Goal: Task Accomplishment & Management: Use online tool/utility

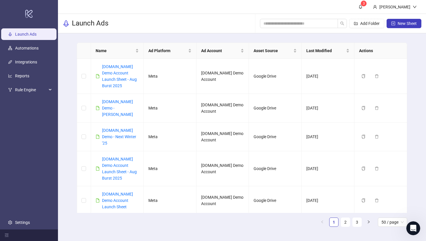
click at [21, 56] on ul "Launch Ads Automations Integrations Reports Rule Engine Settings" at bounding box center [29, 128] width 58 height 202
click at [23, 62] on link "Integrations" at bounding box center [26, 62] width 22 height 5
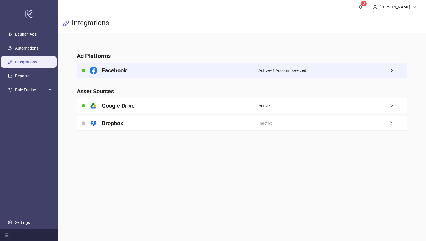
click at [231, 69] on div "Facebook" at bounding box center [168, 70] width 182 height 15
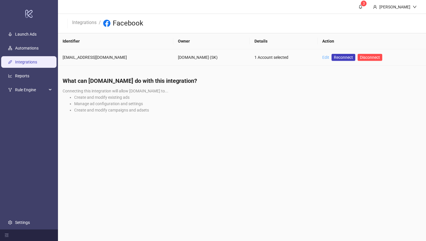
click at [323, 57] on link "Edit" at bounding box center [326, 57] width 7 height 5
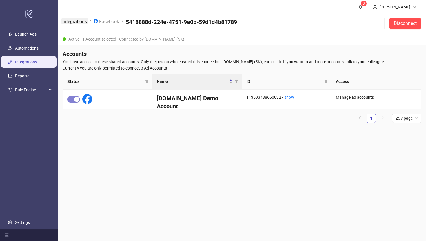
click at [68, 20] on link "Integrations" at bounding box center [74, 21] width 27 height 6
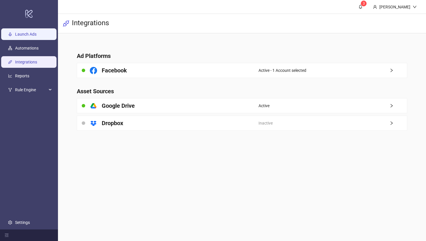
click at [16, 34] on link "Launch Ads" at bounding box center [25, 34] width 21 height 5
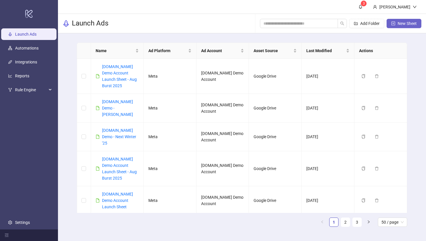
click at [347, 23] on span "New Sheet" at bounding box center [407, 23] width 19 height 5
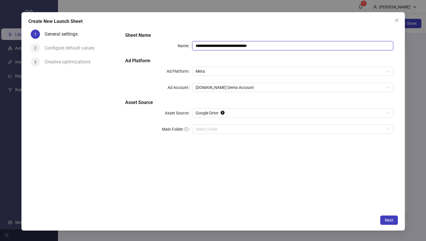
click at [279, 45] on input "**********" at bounding box center [292, 45] width 201 height 9
type input "**********"
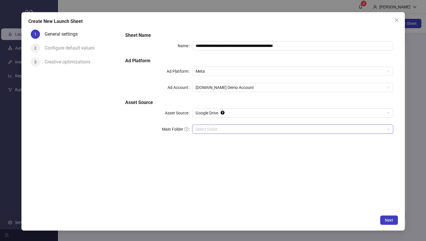
click at [205, 131] on input "Main Folder" at bounding box center [290, 129] width 189 height 9
click at [347, 207] on span "Next" at bounding box center [389, 220] width 8 height 5
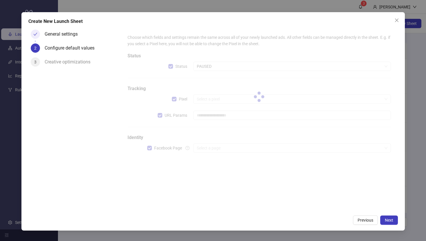
type input "**********"
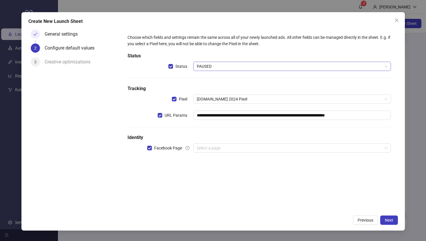
click at [206, 68] on span "PAUSED" at bounding box center [292, 66] width 191 height 9
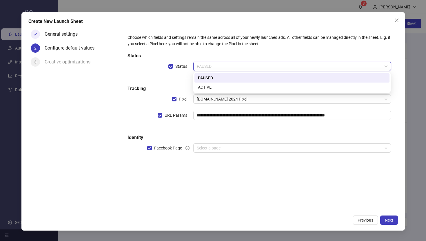
click at [204, 77] on div "PAUSED" at bounding box center [292, 78] width 188 height 6
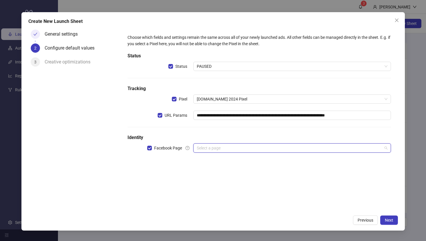
click at [207, 149] on input "search" at bounding box center [289, 148] width 185 height 9
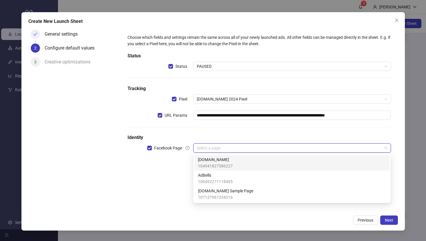
click at [200, 159] on span "[DOMAIN_NAME]" at bounding box center [215, 160] width 35 height 6
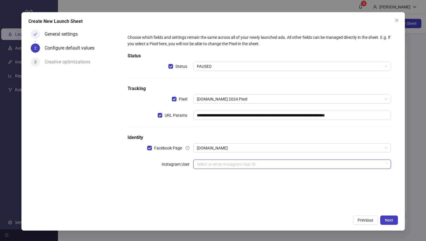
click at [202, 162] on input "search" at bounding box center [289, 164] width 185 height 9
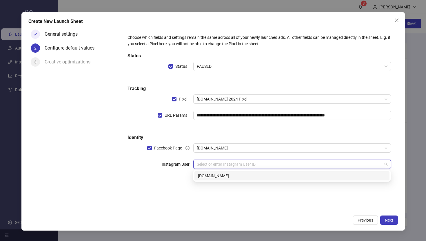
click at [203, 176] on div "[DOMAIN_NAME]" at bounding box center [292, 176] width 188 height 6
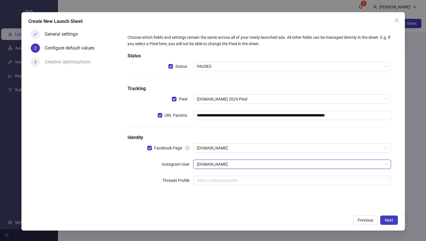
click at [116, 182] on div "General settings 2 Configure default values 3 Creative optimizations" at bounding box center [74, 119] width 93 height 185
click at [347, 207] on span "Next" at bounding box center [389, 220] width 8 height 5
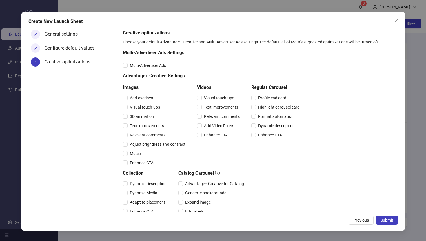
scroll to position [24, 0]
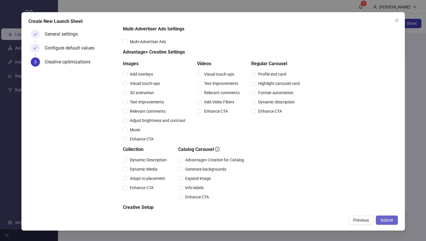
click at [347, 207] on span "Submit" at bounding box center [387, 220] width 13 height 5
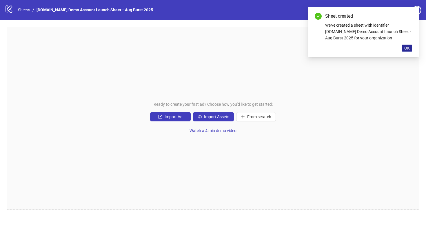
click at [347, 49] on span "OK" at bounding box center [408, 48] width 6 height 5
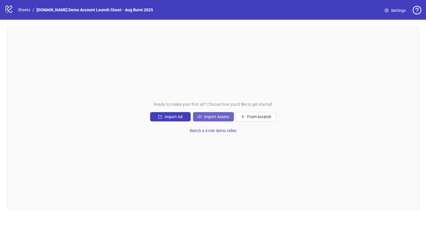
click at [216, 117] on span "Import Assets" at bounding box center [216, 117] width 25 height 5
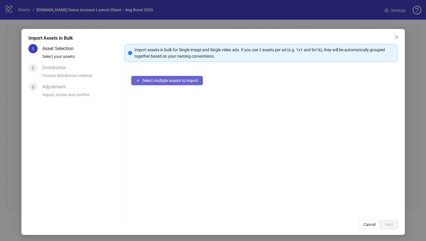
click at [162, 81] on span "Select multiple assets to import" at bounding box center [170, 80] width 56 height 5
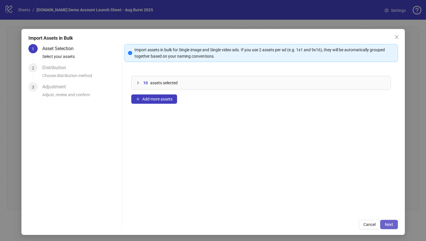
click at [347, 207] on span "Next" at bounding box center [389, 224] width 8 height 5
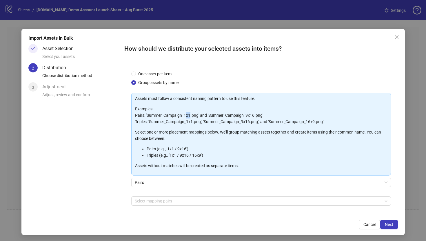
drag, startPoint x: 186, startPoint y: 115, endPoint x: 191, endPoint y: 115, distance: 4.9
click at [191, 115] on p "Examples: Pairs: 'Summer_Campaign_1x1.png' and 'Summer_Campaign_9x16.png' Tripl…" at bounding box center [261, 115] width 252 height 19
click at [148, 200] on div at bounding box center [258, 201] width 251 height 8
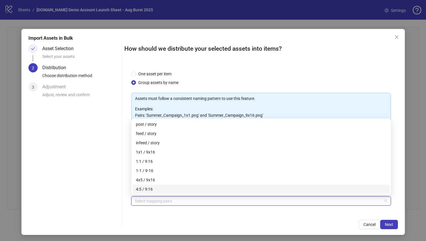
click at [144, 207] on div "How should we distribute your selected assets into items? One asset per item Gr…" at bounding box center [261, 136] width 274 height 185
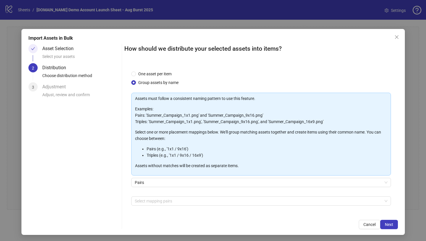
scroll to position [1, 0]
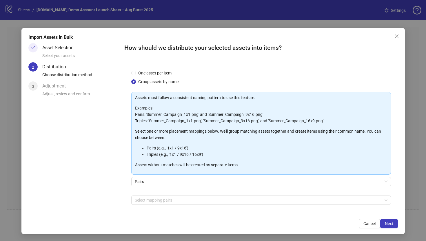
click at [135, 207] on div "Select mapping pairs + Add Custom Pair" at bounding box center [261, 211] width 260 height 30
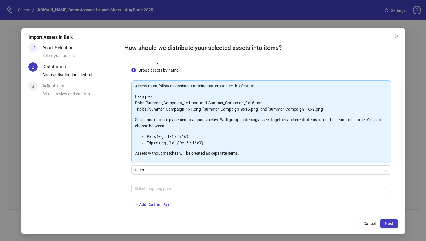
scroll to position [20, 0]
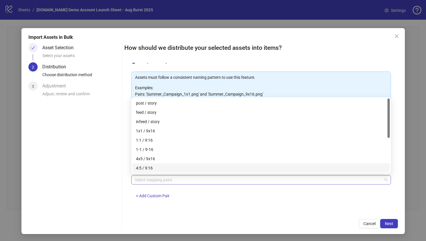
click at [148, 181] on div at bounding box center [258, 180] width 251 height 8
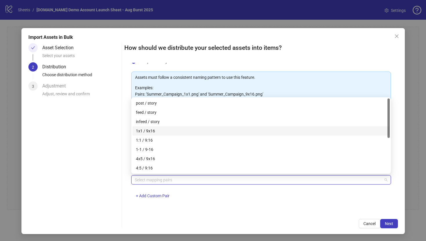
click at [146, 131] on div "1x1 / 9x16" at bounding box center [261, 131] width 251 height 6
click at [216, 207] on div "One asset per item Group assets by name Assets must follow a consistent naming …" at bounding box center [261, 137] width 274 height 149
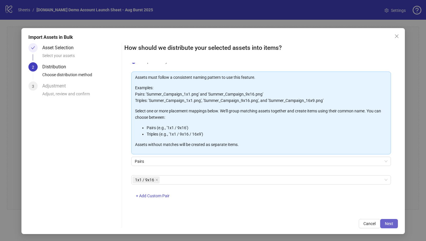
click at [347, 207] on button "Next" at bounding box center [390, 223] width 18 height 9
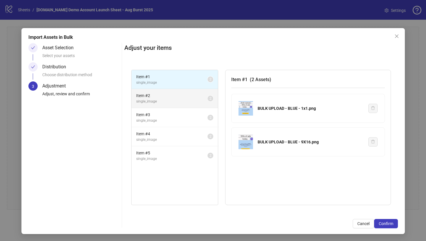
click at [180, 93] on span "Item # 2" at bounding box center [171, 96] width 71 height 6
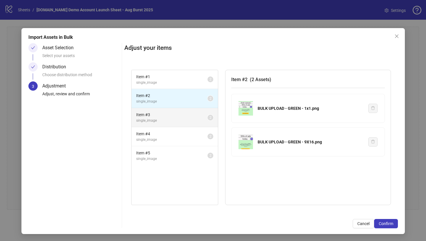
click at [190, 119] on span "single_image" at bounding box center [171, 121] width 71 height 6
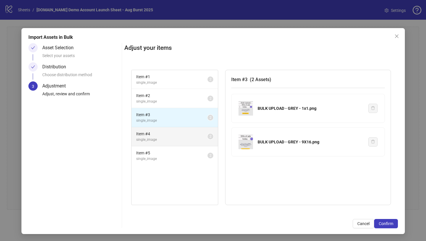
click at [192, 135] on span "Item # 4" at bounding box center [171, 134] width 71 height 6
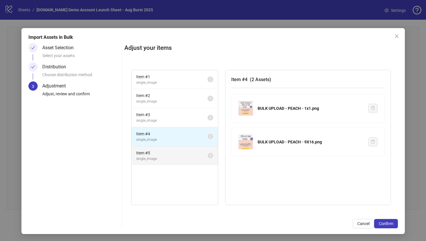
click at [193, 154] on span "Item # 5" at bounding box center [171, 153] width 71 height 6
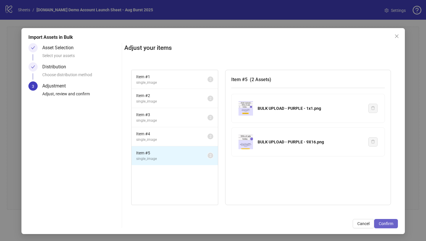
click at [347, 207] on span "Confirm" at bounding box center [386, 224] width 15 height 5
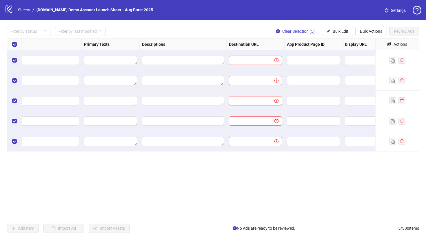
scroll to position [0, 350]
click at [347, 44] on icon "eye-invisible" at bounding box center [389, 44] width 4 height 4
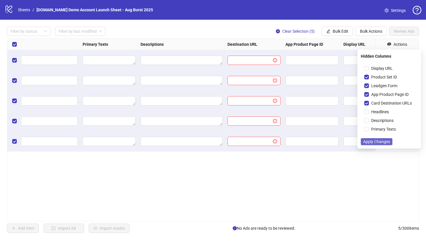
click at [347, 142] on span "Apply Changes" at bounding box center [376, 142] width 27 height 5
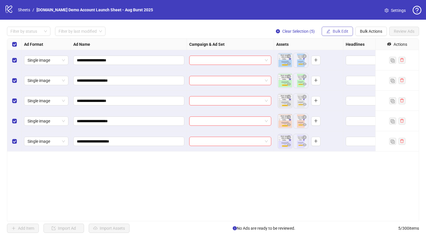
click at [335, 31] on span "Bulk Edit" at bounding box center [341, 31] width 16 height 5
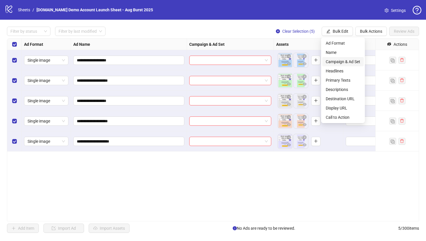
click at [337, 62] on span "Campaign & Ad Set" at bounding box center [343, 62] width 35 height 6
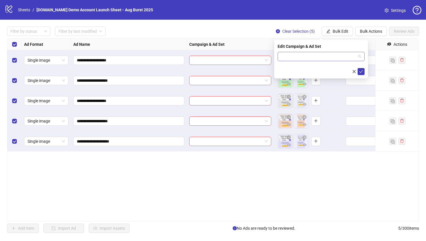
click at [289, 56] on input "search" at bounding box center [318, 56] width 75 height 9
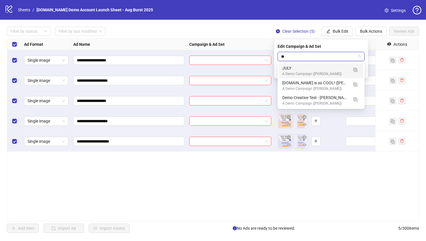
type input "***"
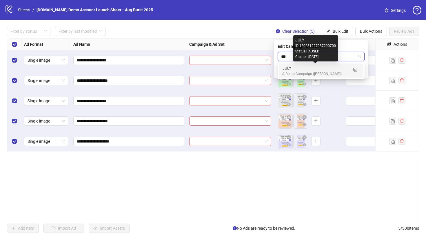
click at [292, 71] on div "JULY" at bounding box center [315, 68] width 66 height 6
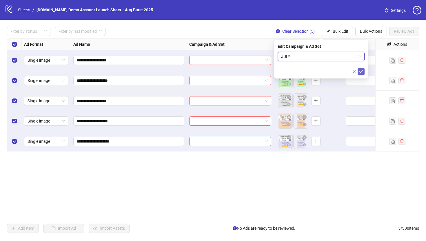
click at [347, 72] on icon "check" at bounding box center [361, 72] width 4 height 4
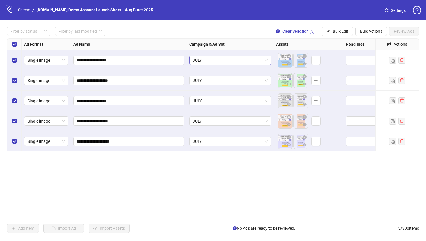
click at [221, 59] on span "JULY" at bounding box center [230, 60] width 75 height 9
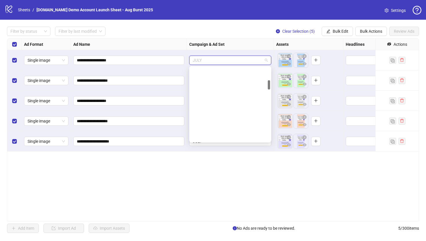
scroll to position [103, 0]
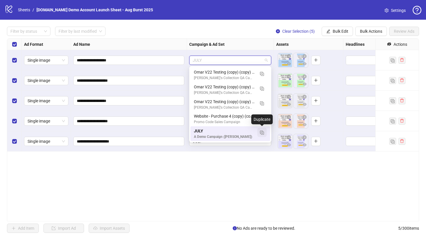
click at [262, 133] on img "button" at bounding box center [262, 133] width 4 height 4
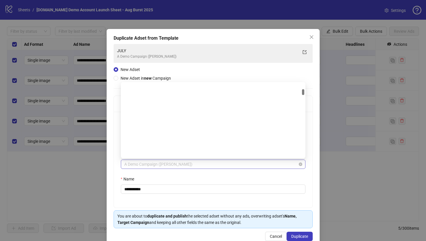
click at [166, 164] on span "A Demo Campaign ([PERSON_NAME])" at bounding box center [213, 164] width 178 height 9
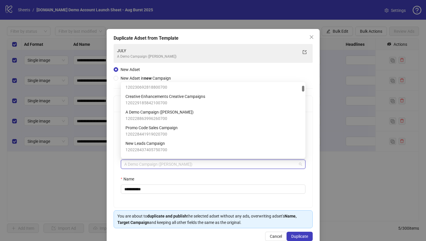
scroll to position [25, 0]
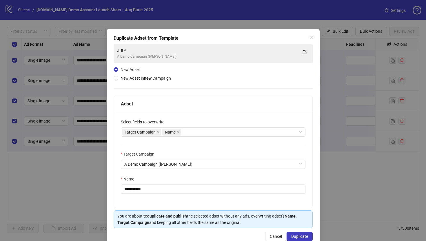
click at [115, 149] on div "**********" at bounding box center [213, 160] width 199 height 96
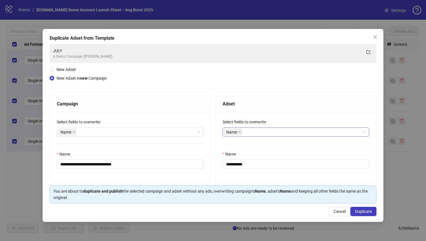
click at [255, 133] on div "Name" at bounding box center [293, 132] width 138 height 8
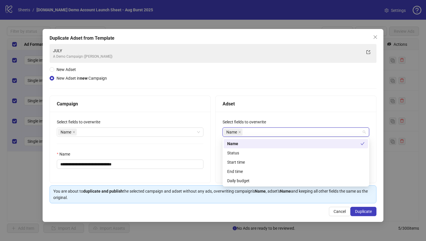
click at [263, 100] on div "Adset" at bounding box center [296, 103] width 147 height 7
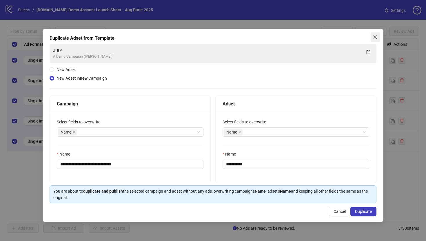
click at [347, 37] on icon "close" at bounding box center [375, 37] width 5 height 5
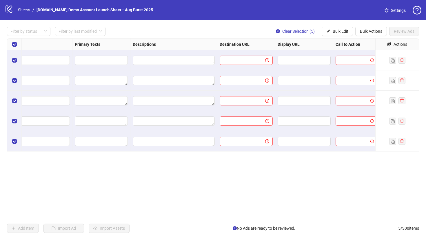
scroll to position [0, 358]
click at [338, 33] on span "Bulk Edit" at bounding box center [341, 31] width 16 height 5
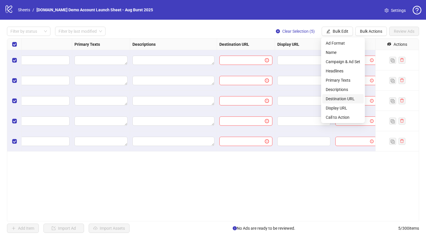
click at [334, 97] on span "Destination URL" at bounding box center [343, 99] width 35 height 6
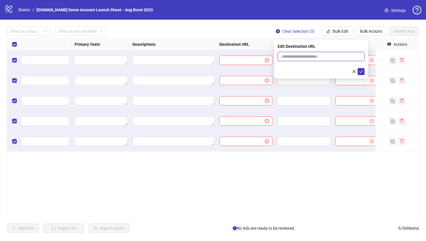
click at [307, 58] on input "text" at bounding box center [318, 56] width 75 height 6
type input "**********"
click at [347, 73] on span "submit" at bounding box center [361, 71] width 4 height 5
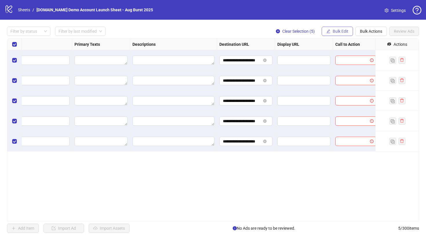
click at [331, 34] on button "Bulk Edit" at bounding box center [337, 31] width 31 height 9
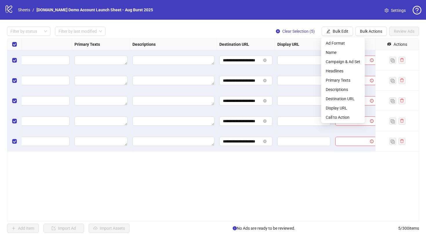
click at [283, 163] on div "**********" at bounding box center [213, 129] width 412 height 183
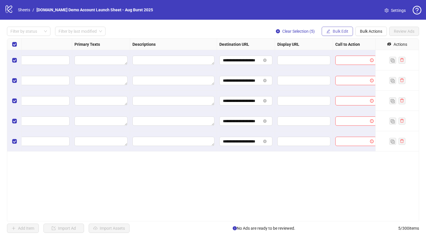
click at [330, 32] on icon "edit" at bounding box center [329, 31] width 4 height 4
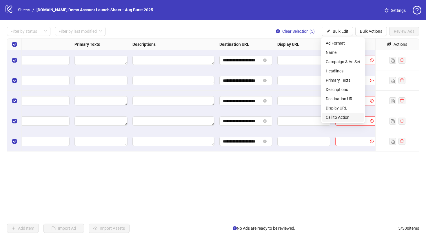
click at [335, 119] on span "Call to Action" at bounding box center [343, 117] width 35 height 6
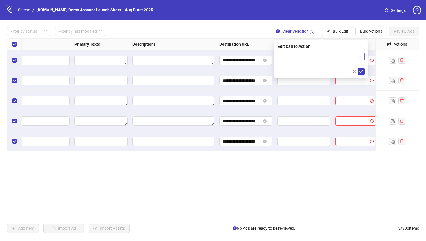
click at [298, 56] on input "search" at bounding box center [318, 56] width 75 height 9
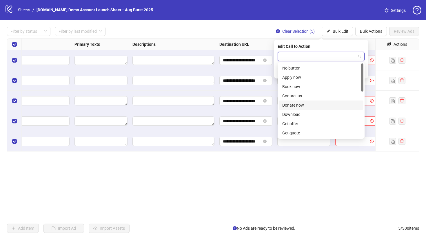
scroll to position [50, 0]
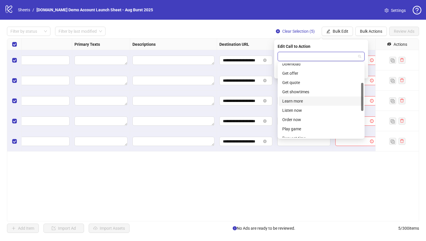
click at [288, 101] on div "Learn more" at bounding box center [321, 101] width 78 height 6
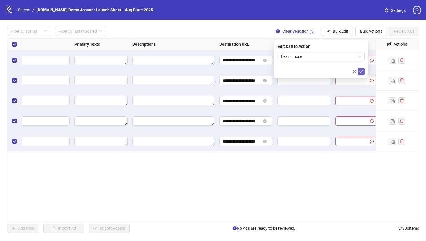
click at [347, 72] on icon "check" at bounding box center [361, 72] width 4 height 4
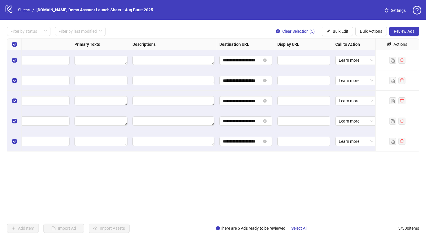
scroll to position [0, 363]
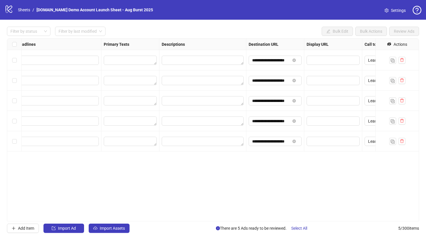
scroll to position [0, 319]
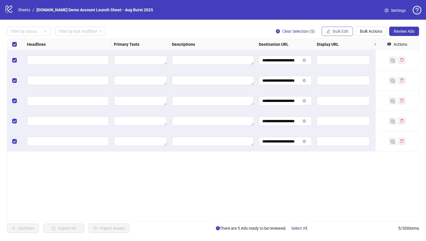
click at [342, 34] on button "Bulk Edit" at bounding box center [337, 31] width 31 height 9
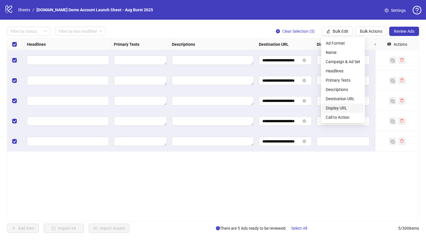
click at [340, 109] on span "Display URL" at bounding box center [343, 108] width 35 height 6
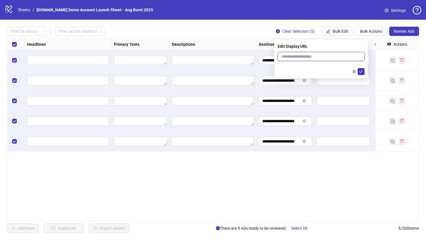
click at [294, 55] on input "text" at bounding box center [321, 56] width 87 height 9
type input "**********"
click at [347, 70] on icon "check" at bounding box center [361, 72] width 4 height 4
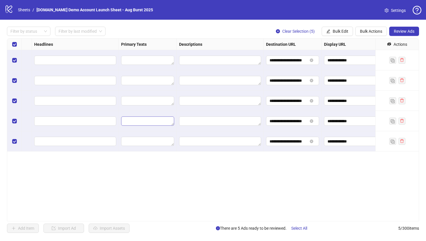
scroll to position [0, 308]
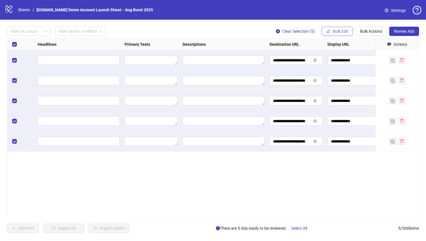
click at [334, 31] on span "Bulk Edit" at bounding box center [341, 31] width 16 height 5
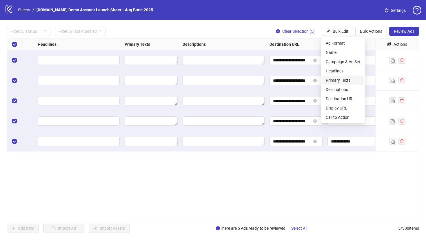
click at [334, 81] on span "Primary Texts" at bounding box center [343, 80] width 35 height 6
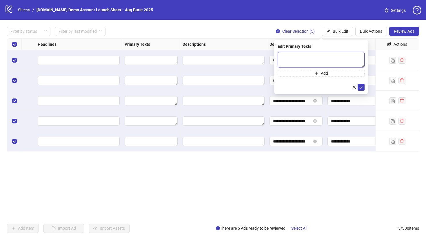
click at [300, 57] on textarea at bounding box center [321, 60] width 87 height 16
type textarea "****"
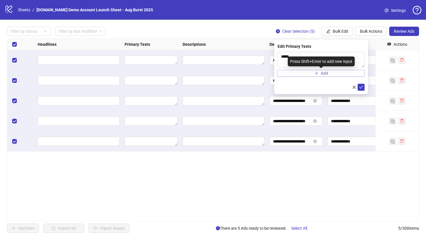
click at [321, 76] on button "Add" at bounding box center [321, 73] width 87 height 7
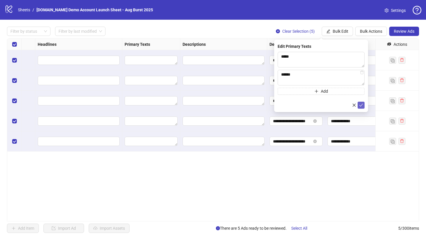
type textarea "******"
click at [347, 107] on icon "check" at bounding box center [361, 105] width 4 height 4
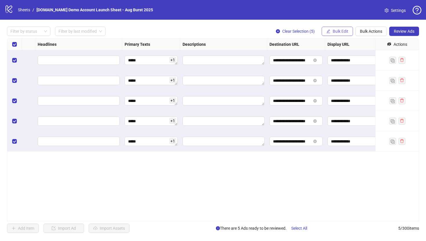
click at [335, 30] on span "Bulk Edit" at bounding box center [341, 31] width 16 height 5
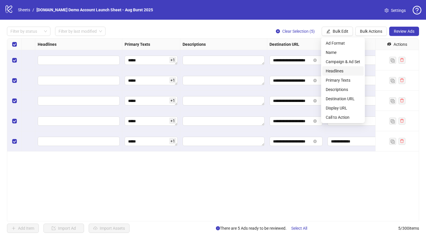
click at [333, 70] on span "Headlines" at bounding box center [343, 71] width 35 height 6
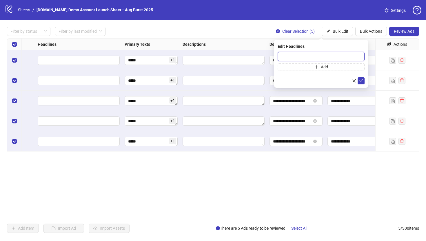
click at [285, 55] on input "text" at bounding box center [321, 56] width 87 height 9
type input "****"
click at [347, 80] on icon "check" at bounding box center [361, 81] width 4 height 4
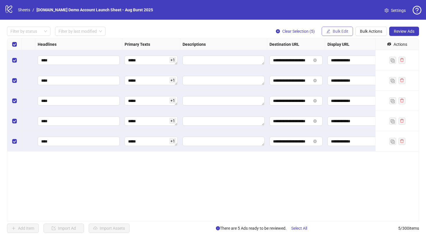
click at [338, 32] on span "Bulk Edit" at bounding box center [341, 31] width 16 height 5
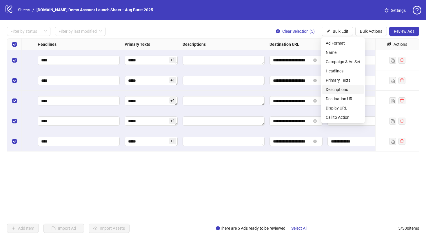
click at [334, 88] on span "Descriptions" at bounding box center [343, 89] width 35 height 6
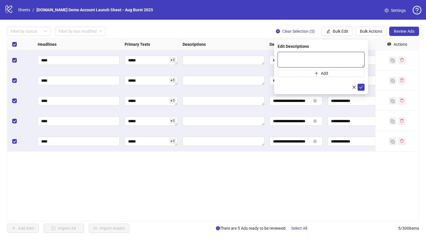
click at [294, 54] on textarea at bounding box center [321, 60] width 87 height 16
type textarea "****"
click at [347, 88] on icon "check" at bounding box center [361, 87] width 4 height 4
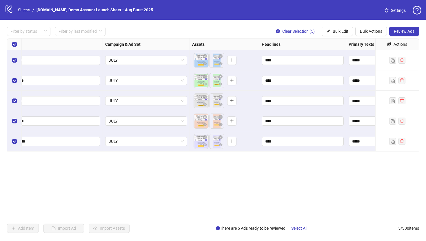
scroll to position [0, 86]
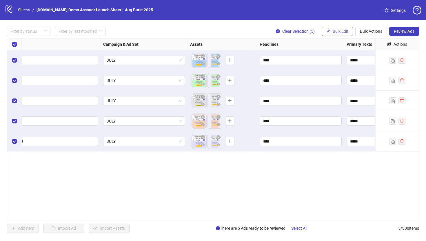
click at [336, 31] on span "Bulk Edit" at bounding box center [341, 31] width 16 height 5
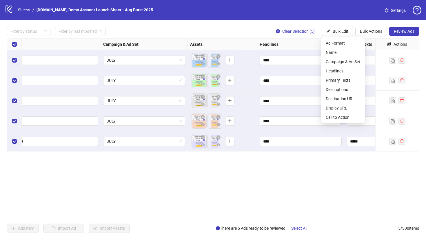
click at [317, 189] on div "**********" at bounding box center [213, 129] width 412 height 183
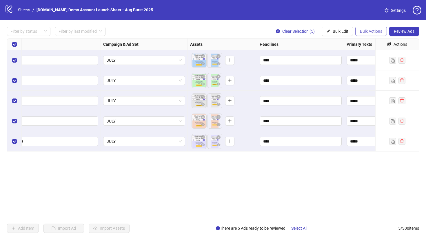
click at [347, 30] on span "Bulk Actions" at bounding box center [371, 31] width 22 height 5
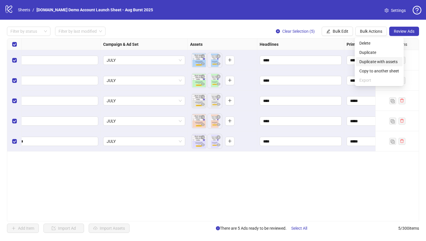
click at [347, 62] on span "Duplicate with assets" at bounding box center [380, 62] width 40 height 6
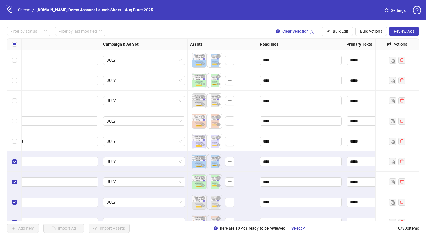
scroll to position [32, 86]
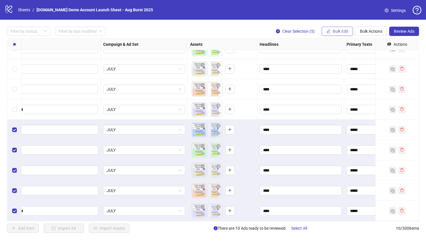
click at [338, 31] on span "Bulk Edit" at bounding box center [341, 31] width 16 height 5
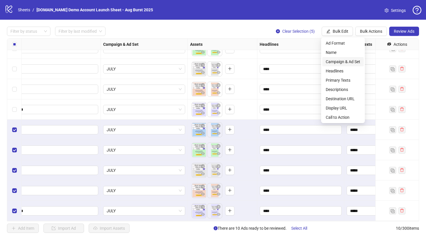
click at [336, 61] on span "Campaign & Ad Set" at bounding box center [343, 62] width 35 height 6
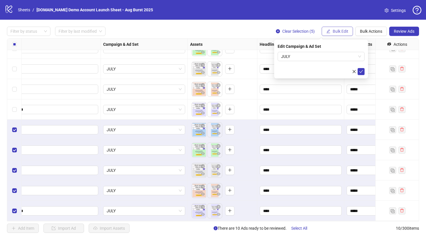
click at [338, 30] on span "Bulk Edit" at bounding box center [341, 31] width 16 height 5
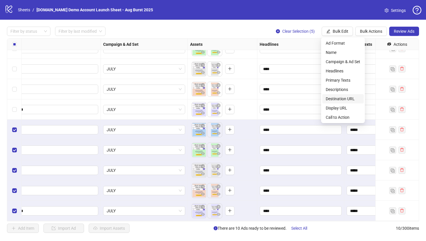
click at [338, 99] on span "Destination URL" at bounding box center [343, 99] width 35 height 6
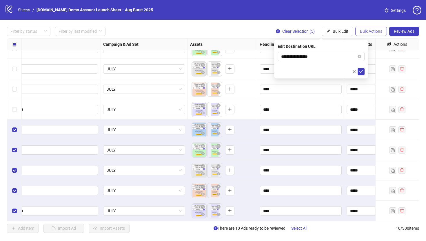
click at [347, 31] on span "Bulk Actions" at bounding box center [371, 31] width 22 height 5
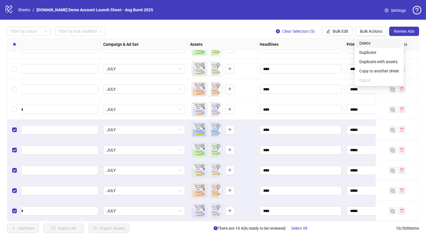
click at [347, 43] on span "Delete" at bounding box center [380, 43] width 40 height 6
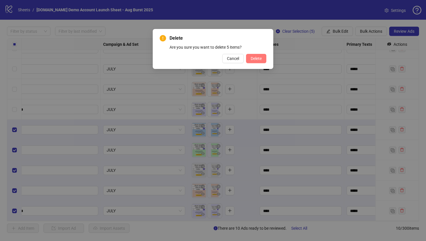
click at [255, 60] on span "Delete" at bounding box center [256, 58] width 11 height 5
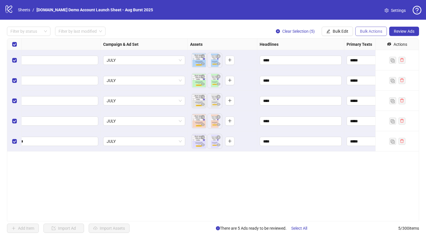
click at [347, 31] on span "Bulk Actions" at bounding box center [371, 31] width 22 height 5
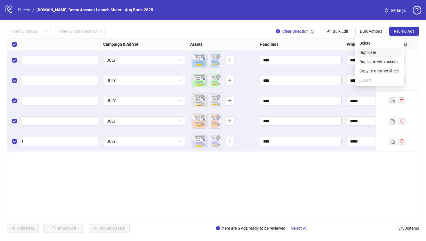
click at [347, 50] on span "Duplicate" at bounding box center [380, 52] width 40 height 6
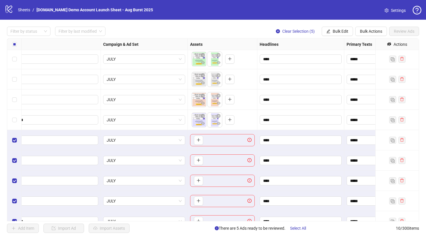
scroll to position [32, 86]
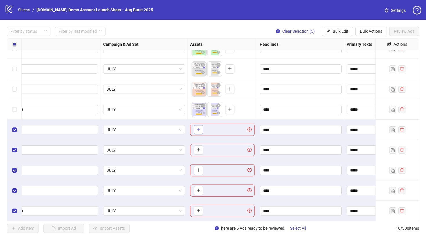
click at [197, 131] on icon "plus" at bounding box center [199, 130] width 4 height 4
click at [347, 28] on button "Bulk Actions" at bounding box center [372, 31] width 32 height 9
click at [347, 44] on span "Delete" at bounding box center [380, 43] width 40 height 6
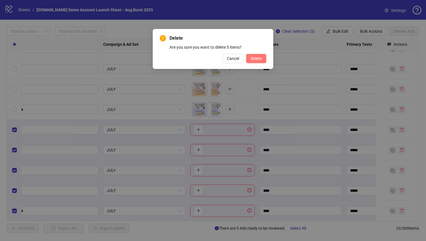
click at [258, 57] on span "Delete" at bounding box center [256, 58] width 11 height 5
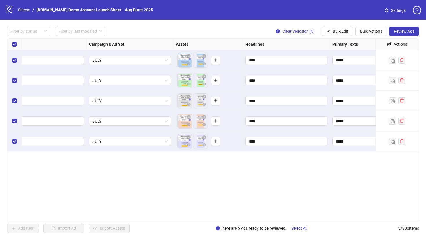
scroll to position [0, 105]
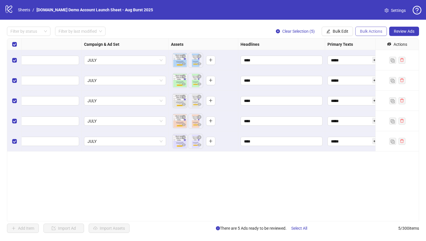
click at [347, 34] on span "Bulk Actions" at bounding box center [371, 31] width 22 height 5
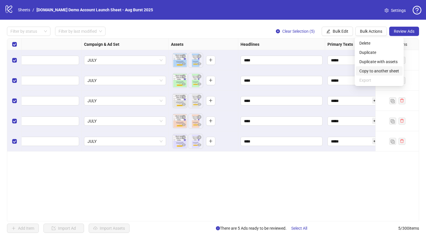
click at [347, 71] on span "Copy to another sheet" at bounding box center [380, 71] width 40 height 6
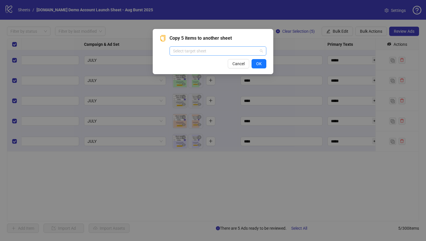
click at [213, 50] on input "search" at bounding box center [215, 51] width 85 height 9
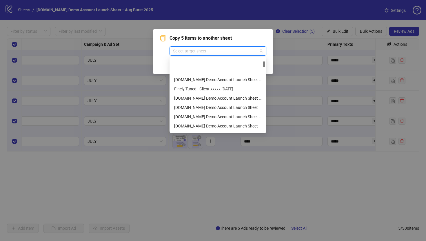
scroll to position [79, 0]
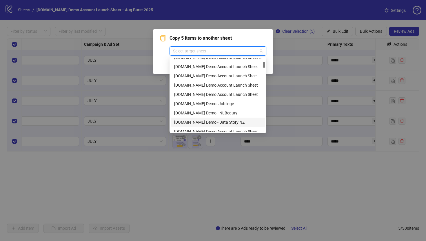
click at [192, 186] on div "Copy 5 items to another sheet Select target sheet Cancel OK" at bounding box center [213, 120] width 426 height 241
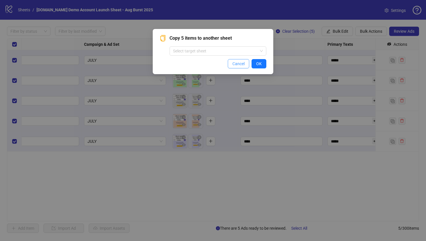
click at [231, 63] on button "Cancel" at bounding box center [238, 63] width 21 height 9
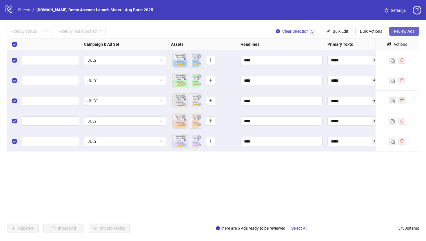
click at [347, 32] on span "Review Ads" at bounding box center [404, 31] width 21 height 5
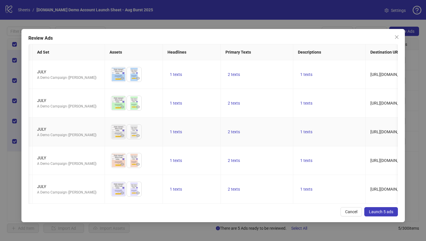
scroll to position [0, 0]
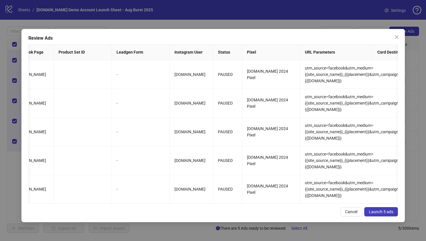
click at [347, 207] on span "Launch 5 ads" at bounding box center [381, 212] width 24 height 5
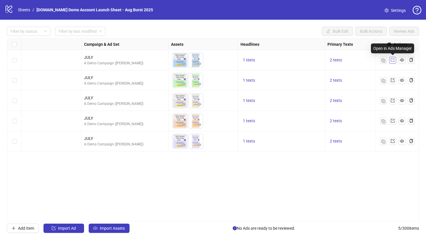
click at [347, 61] on icon "export" at bounding box center [393, 60] width 4 height 4
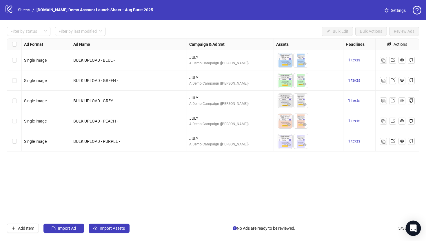
click at [413, 227] on icon "Open Intercom Messenger" at bounding box center [413, 229] width 7 height 8
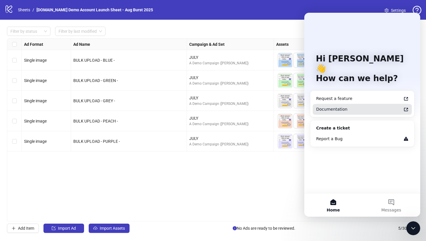
click at [324, 106] on div "Documentation" at bounding box center [358, 109] width 85 height 6
click at [415, 227] on icon "Close Intercom Messenger" at bounding box center [413, 228] width 7 height 7
